Goal: Register for event/course

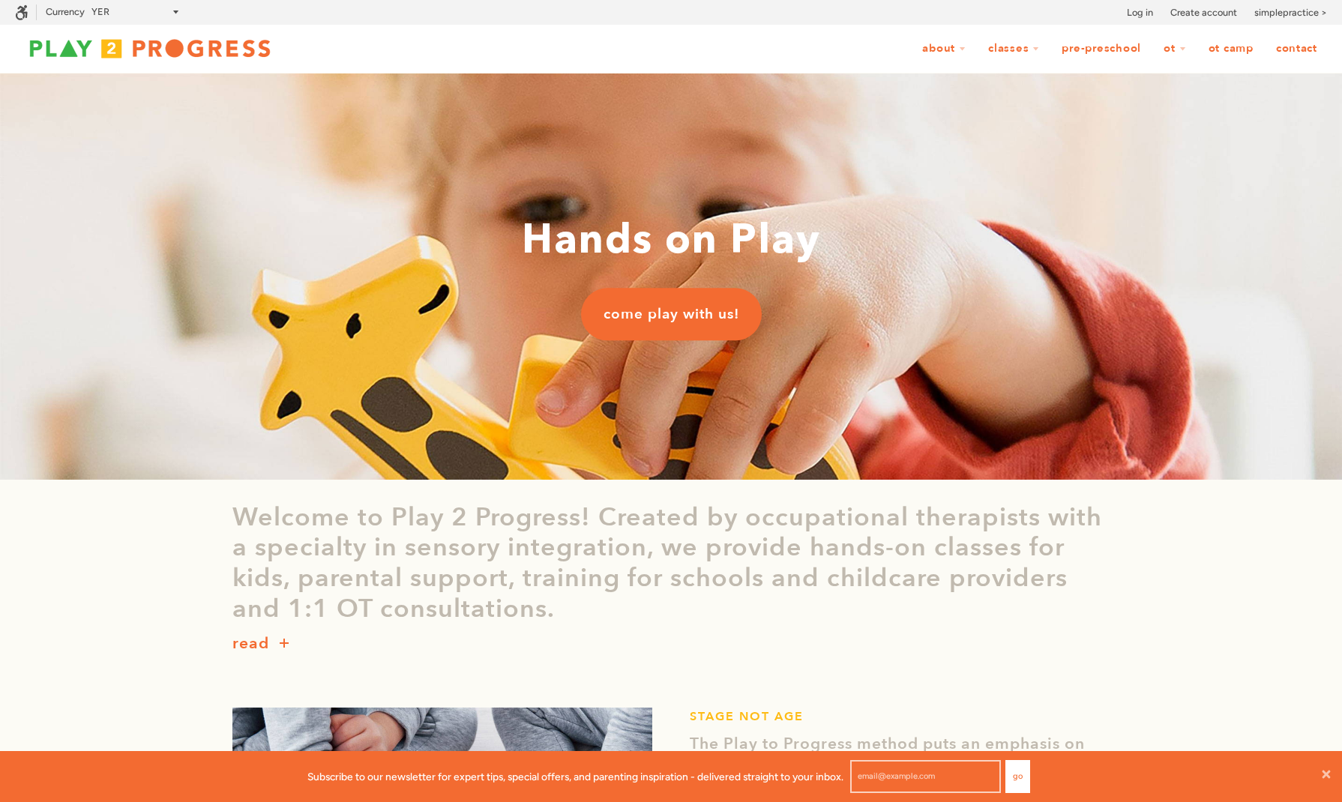
select select "YER"
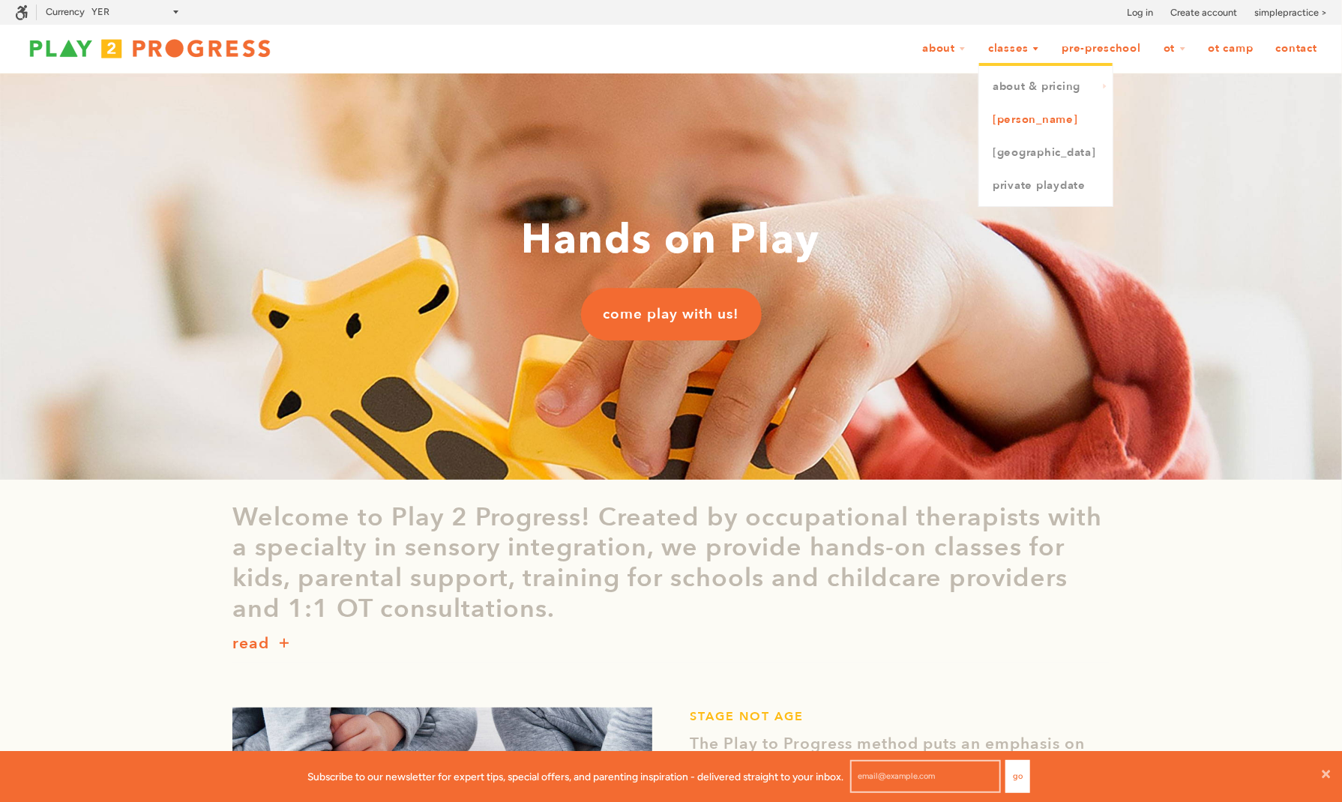
click at [1030, 118] on link "[PERSON_NAME]" at bounding box center [1045, 119] width 133 height 33
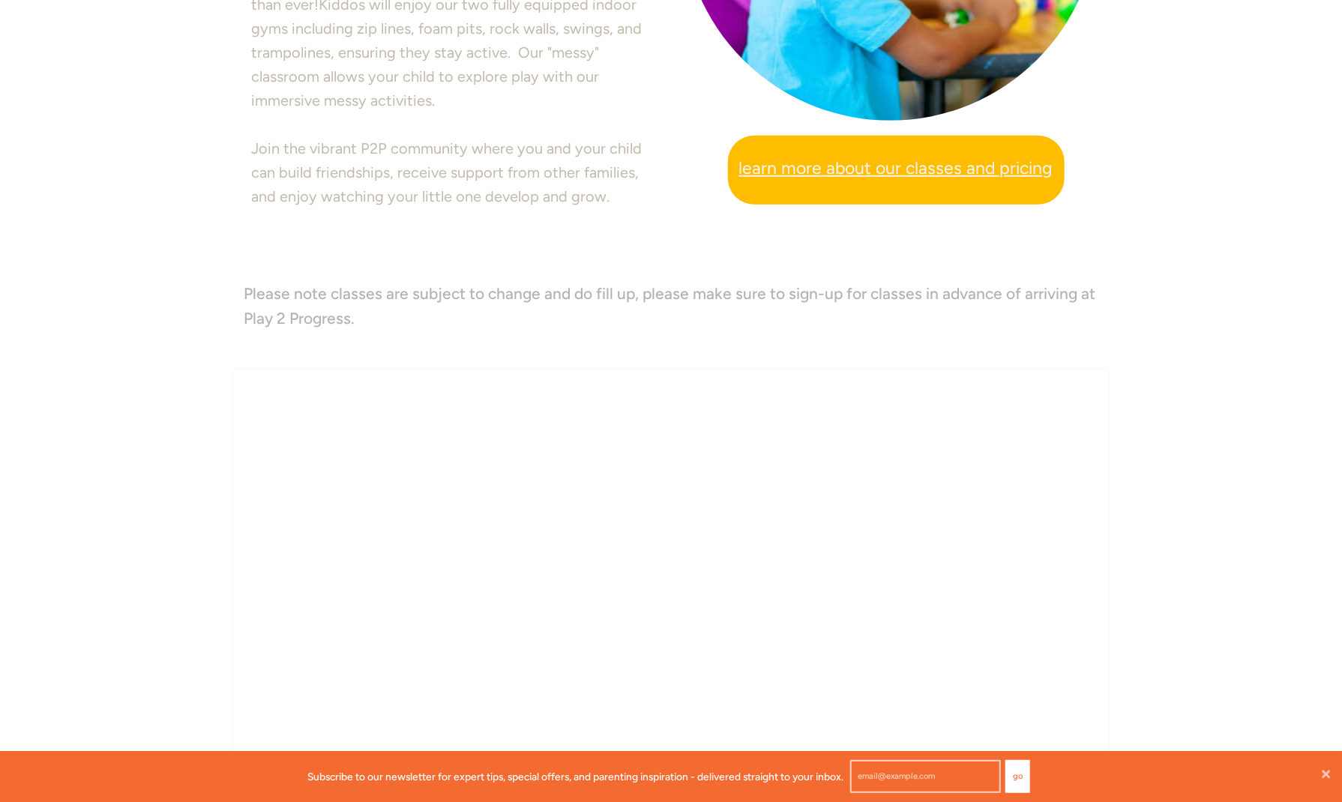
scroll to position [786, 0]
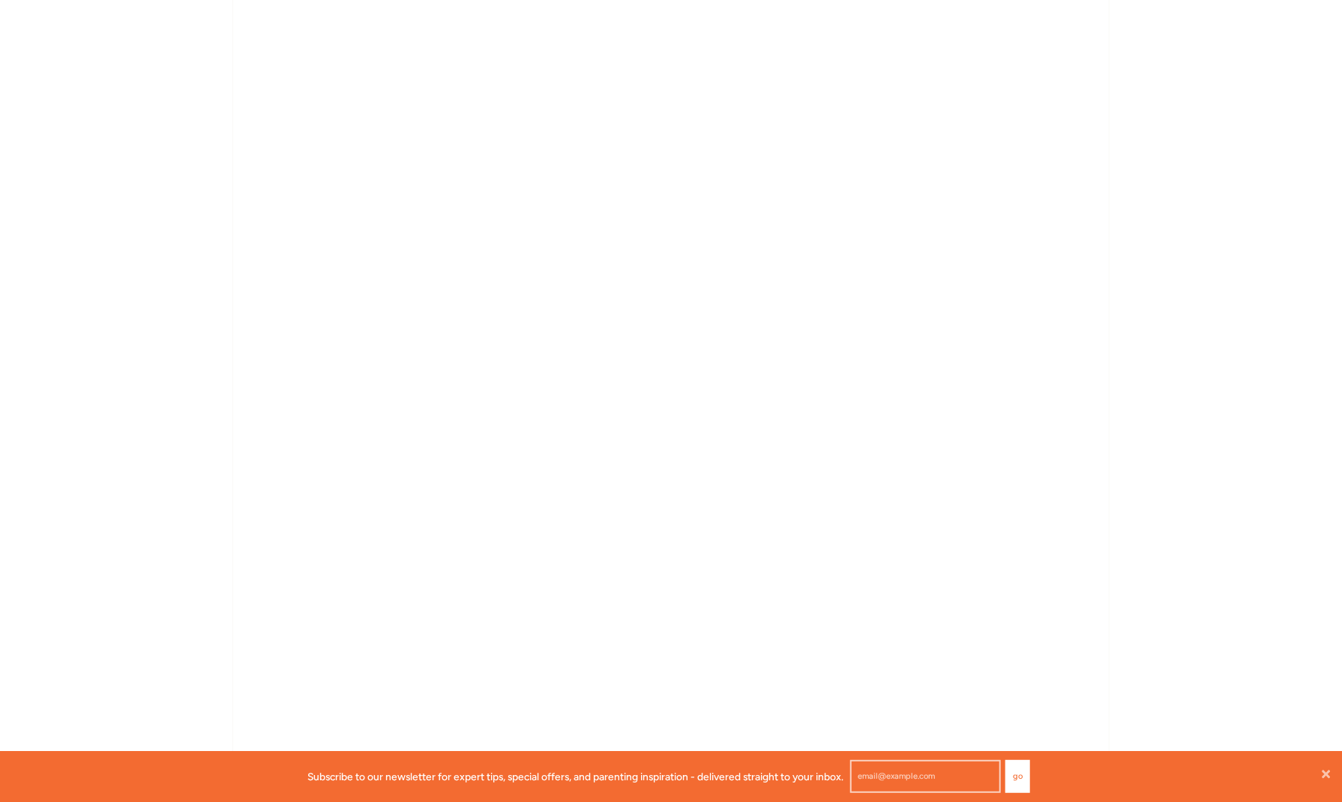
scroll to position [1386, 0]
